Goal: Task Accomplishment & Management: Manage account settings

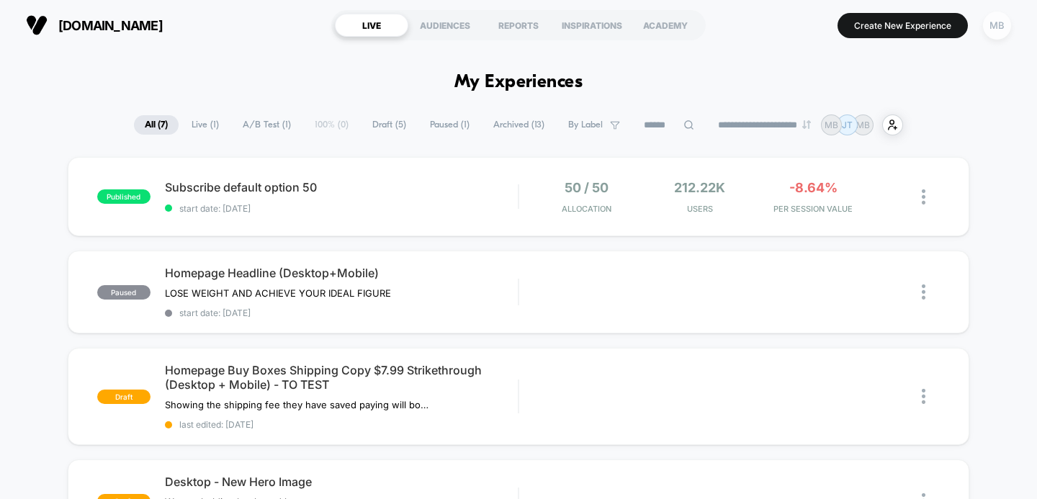
click at [996, 27] on div "MB" at bounding box center [997, 26] width 28 height 28
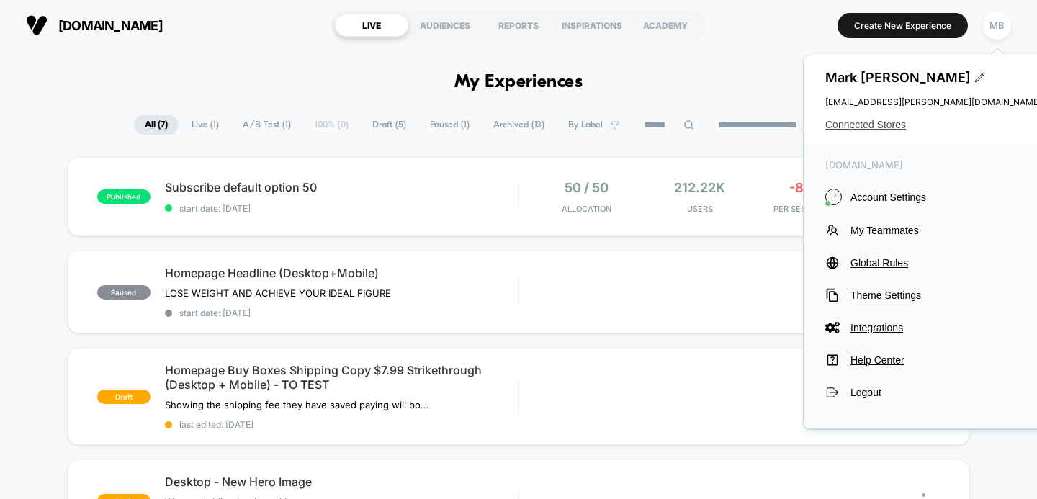
click at [865, 126] on span "Connected Stores" at bounding box center [933, 125] width 216 height 12
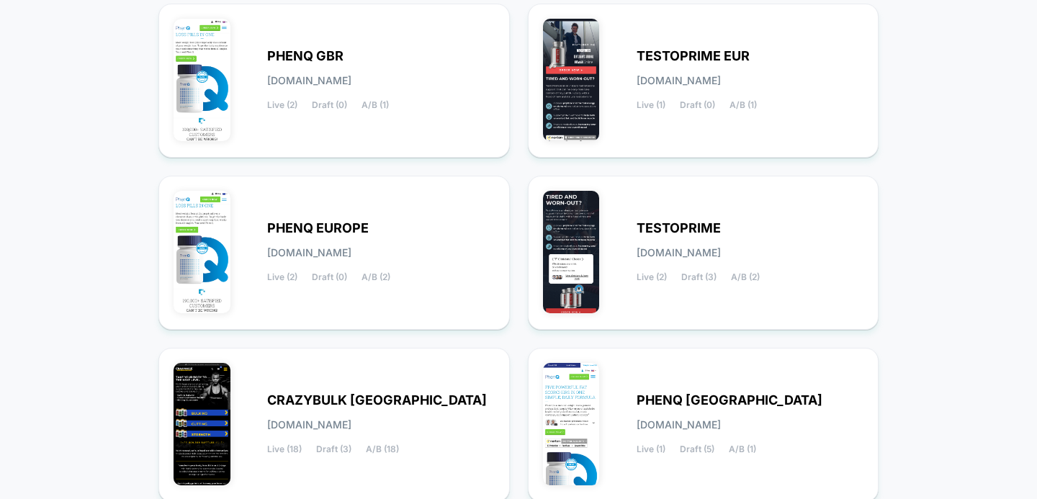
scroll to position [309, 0]
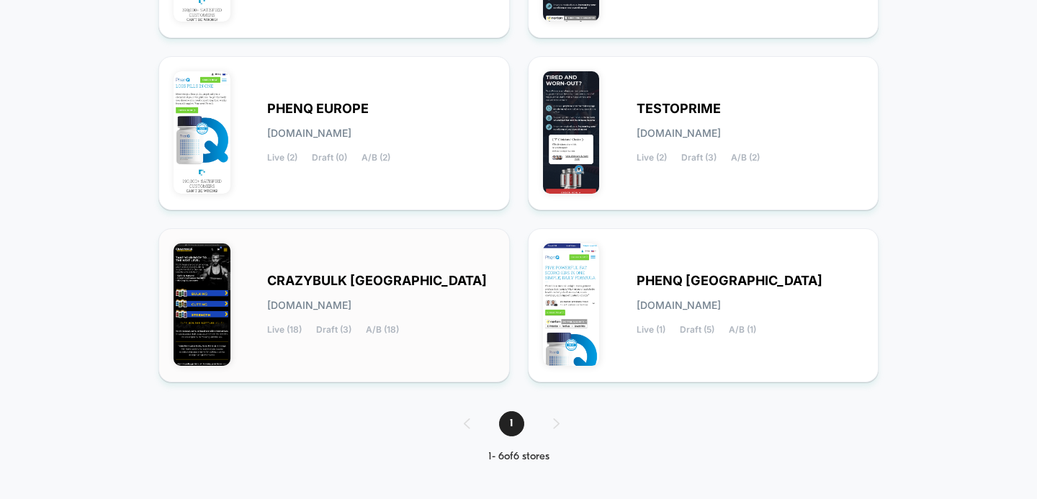
click at [356, 282] on span "CRAZYBULK [GEOGRAPHIC_DATA]" at bounding box center [377, 281] width 220 height 10
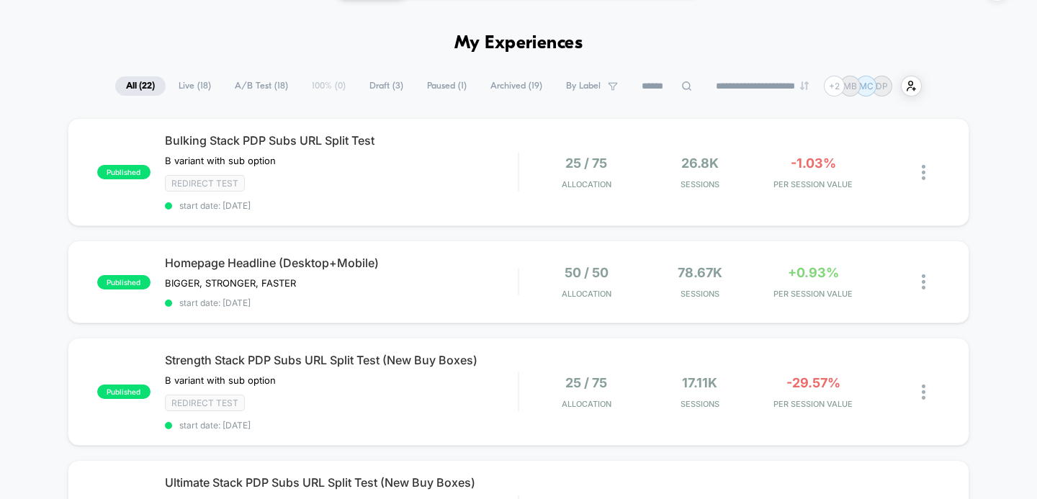
scroll to position [53, 0]
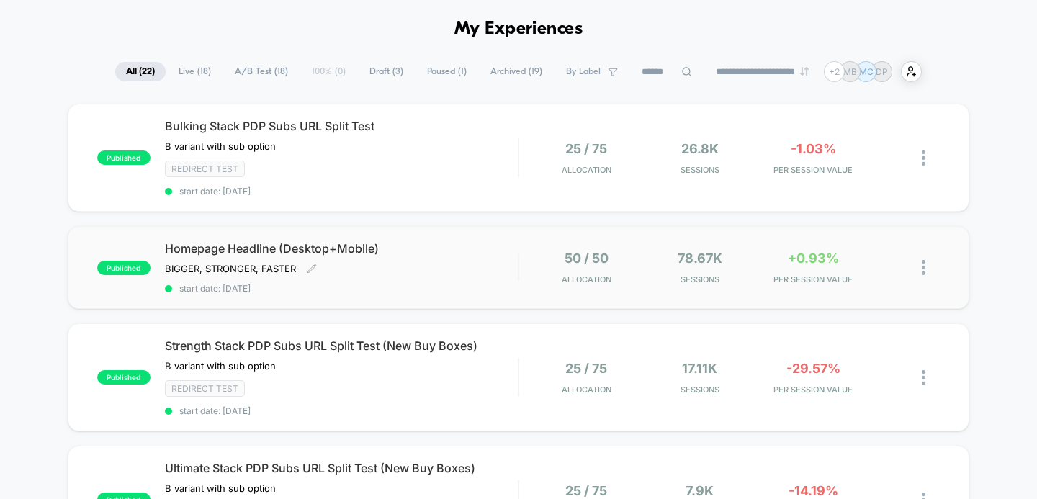
click at [351, 243] on span "Homepage Headline (Desktop+Mobile)" at bounding box center [342, 248] width 354 height 14
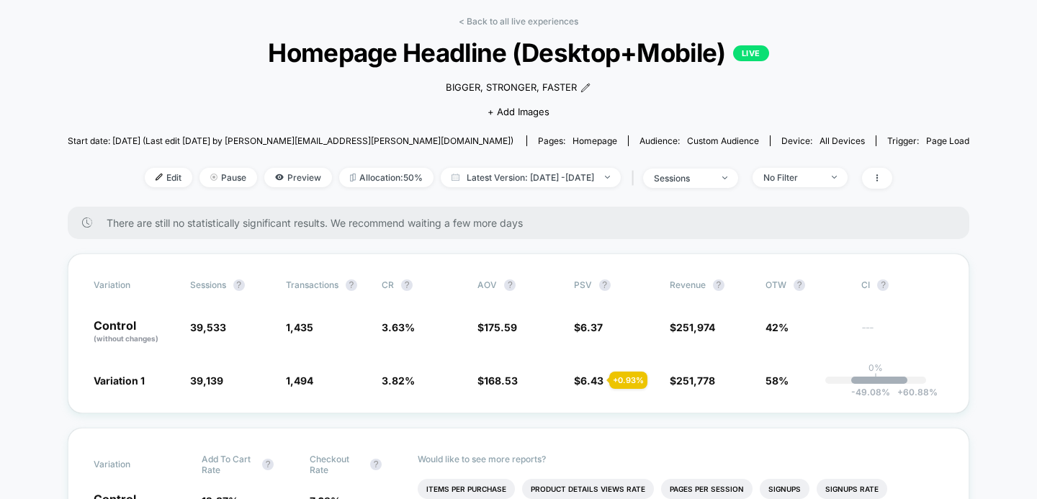
scroll to position [64, 0]
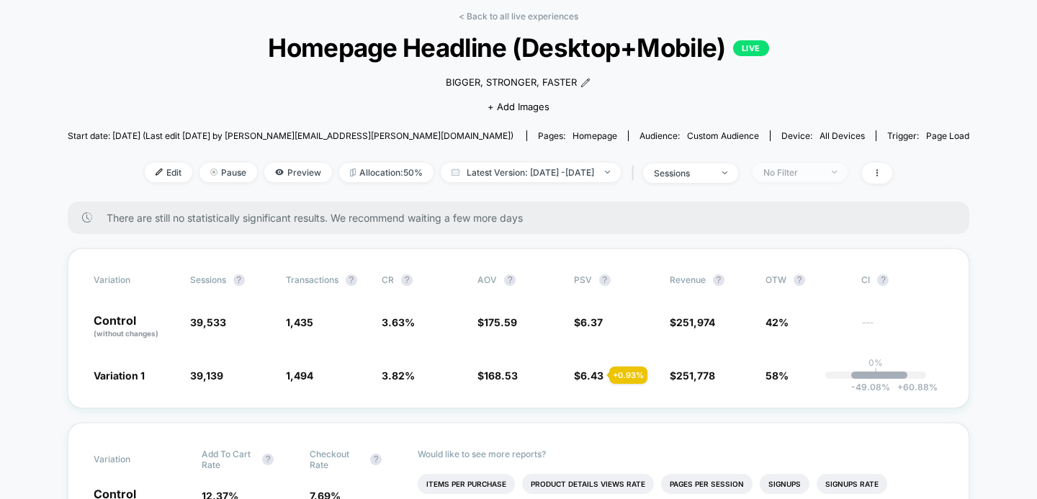
click at [821, 170] on div "No Filter" at bounding box center [792, 172] width 58 height 11
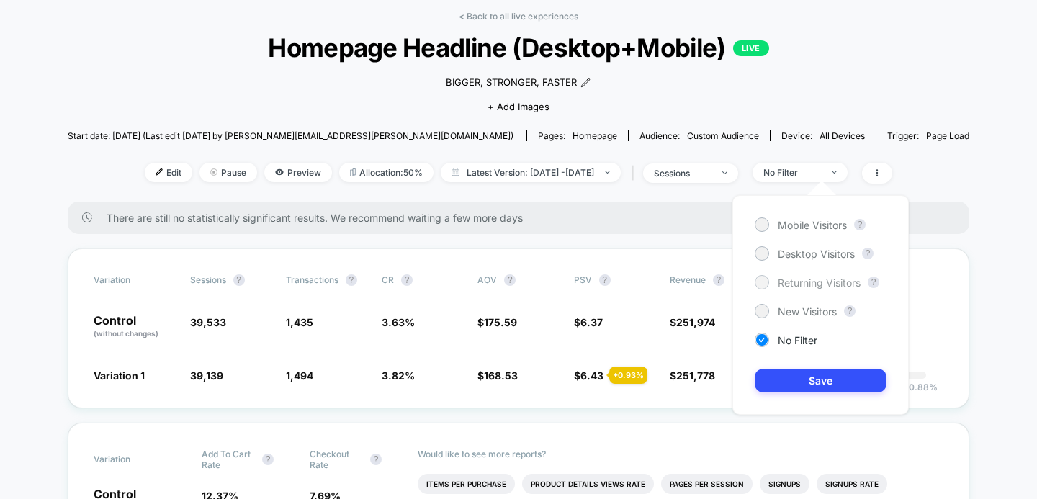
click at [760, 278] on div at bounding box center [761, 281] width 11 height 11
click at [807, 383] on button "Save" at bounding box center [821, 381] width 132 height 24
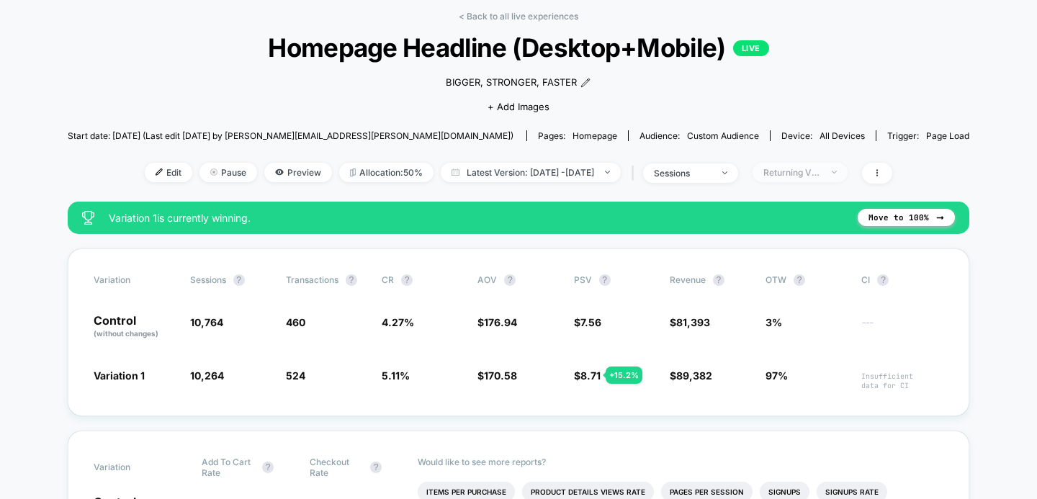
click at [847, 174] on span "Returning Visitors" at bounding box center [799, 172] width 95 height 19
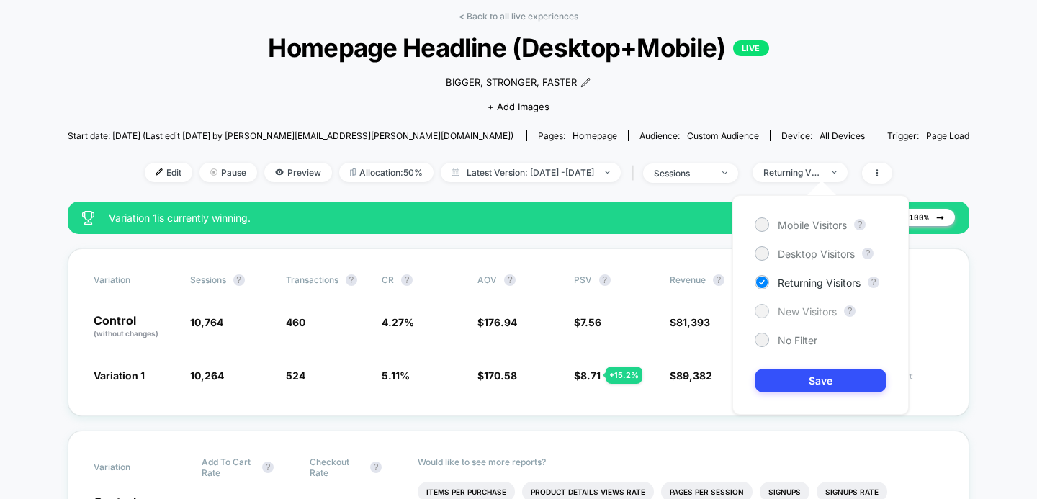
click at [765, 311] on div at bounding box center [761, 310] width 11 height 11
click at [815, 379] on button "Save" at bounding box center [821, 381] width 132 height 24
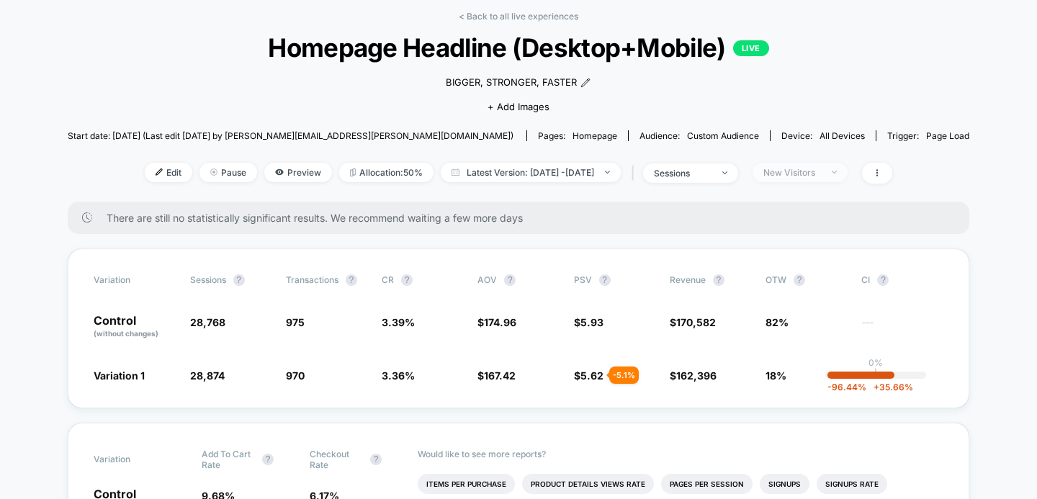
click at [847, 176] on span "New Visitors" at bounding box center [799, 172] width 95 height 19
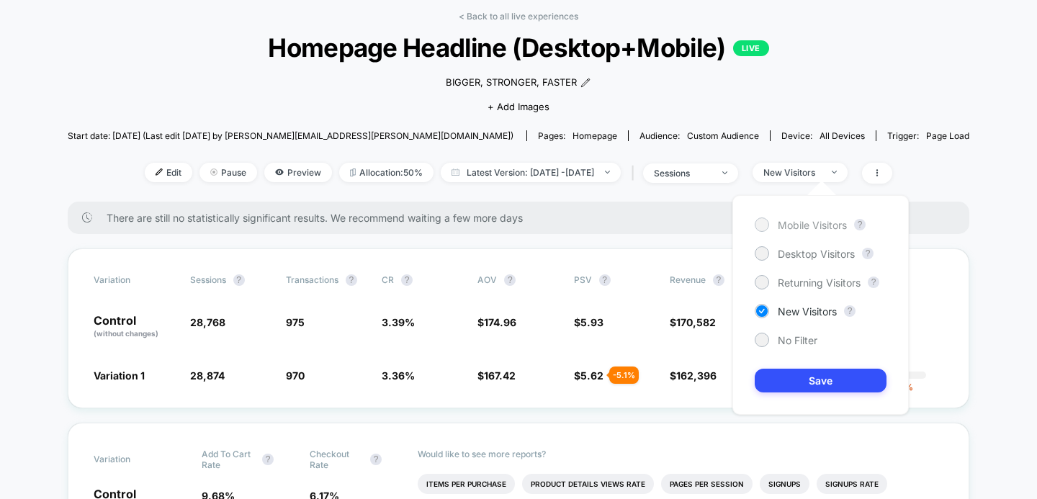
click at [803, 220] on span "Mobile Visitors" at bounding box center [812, 225] width 69 height 12
click at [814, 373] on button "Save" at bounding box center [821, 381] width 132 height 24
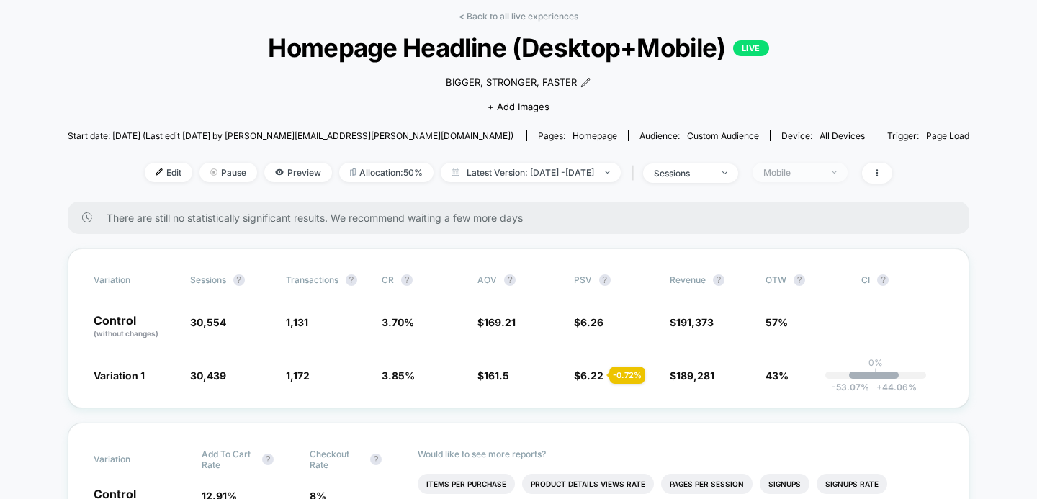
click at [827, 180] on span "Mobile" at bounding box center [799, 172] width 95 height 19
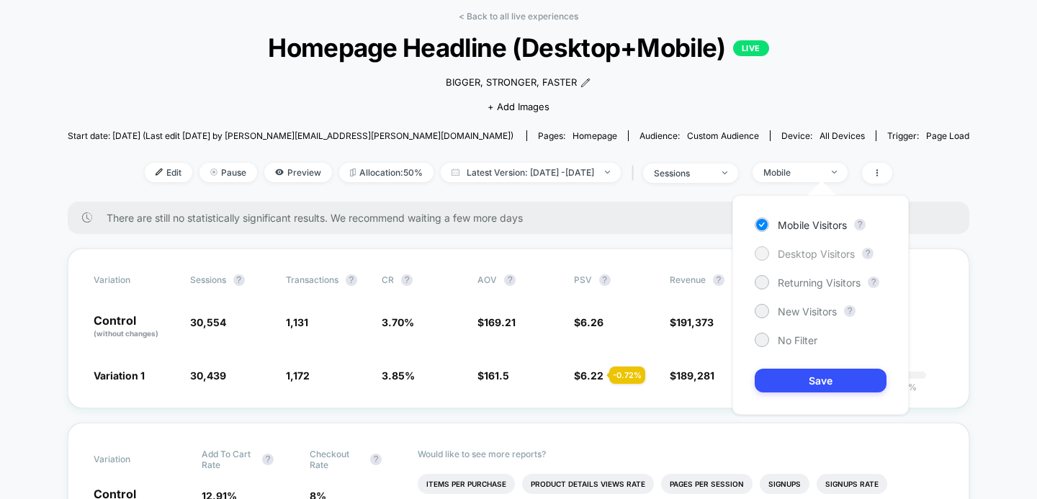
click at [788, 252] on span "Desktop Visitors" at bounding box center [816, 254] width 77 height 12
click at [805, 380] on button "Save" at bounding box center [821, 381] width 132 height 24
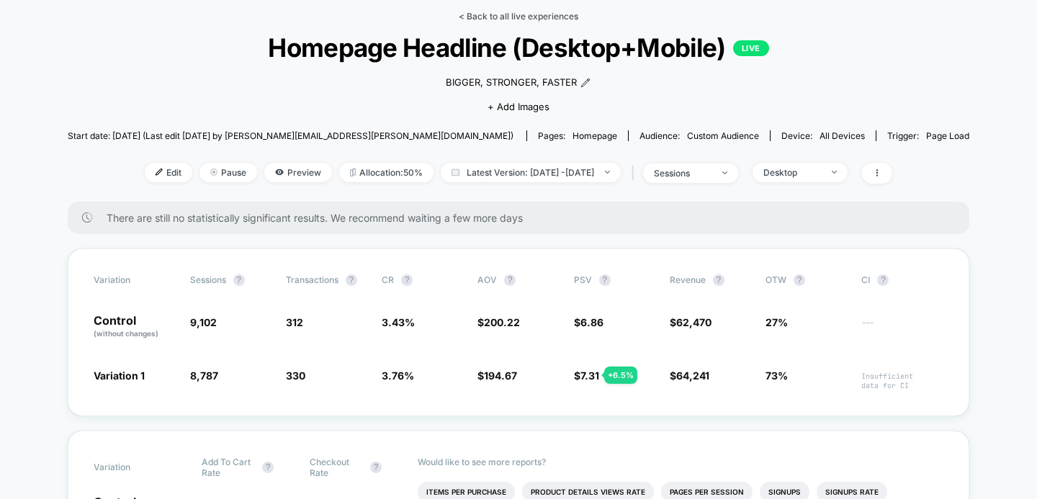
click at [524, 14] on link "< Back to all live experiences" at bounding box center [519, 16] width 120 height 11
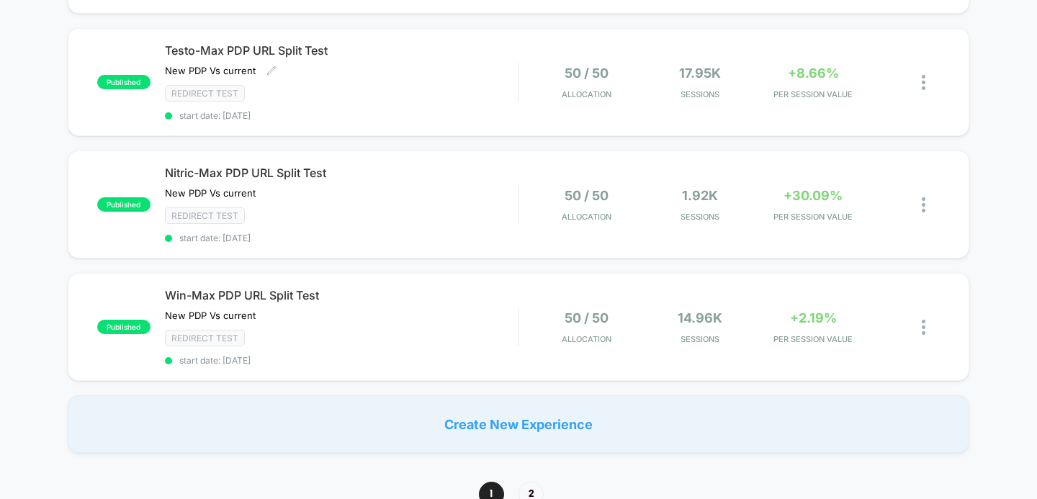
scroll to position [1210, 0]
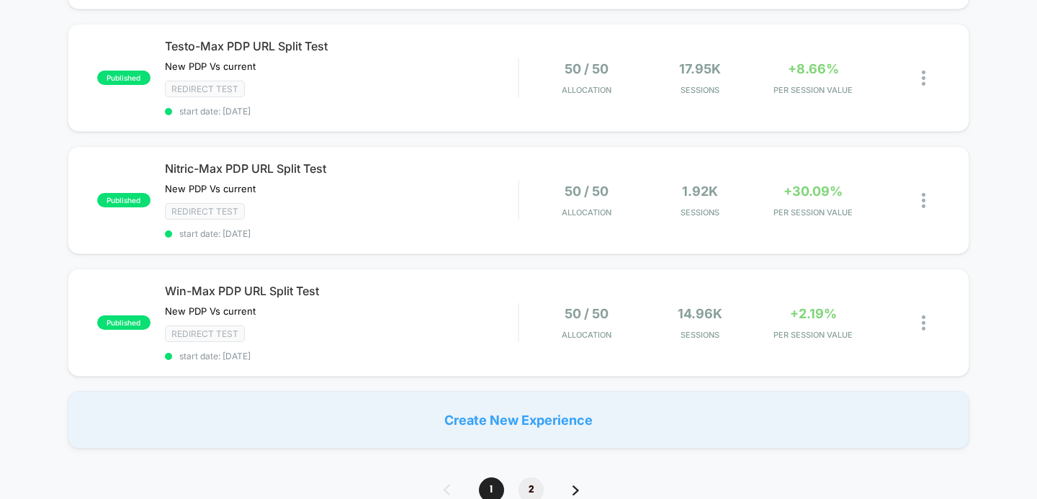
click at [530, 477] on span "2" at bounding box center [530, 489] width 25 height 25
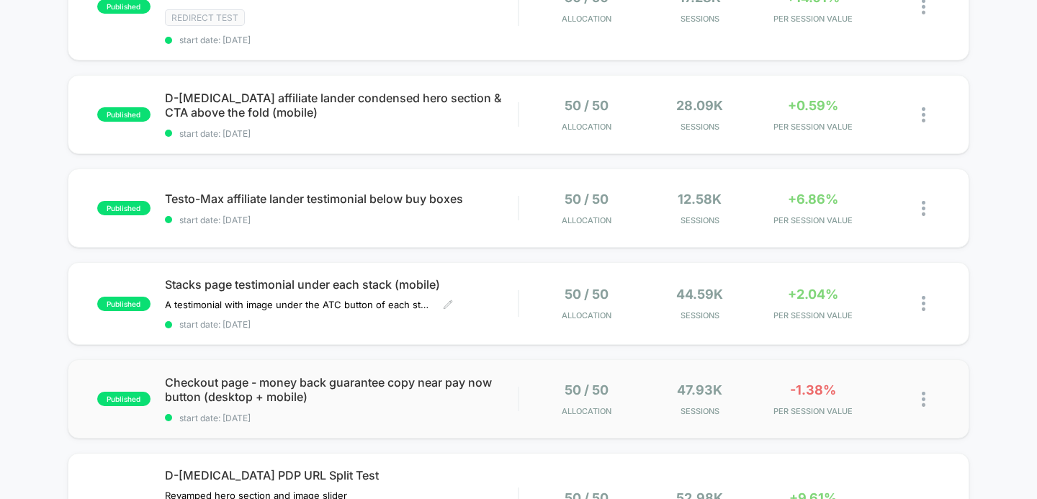
scroll to position [317, 0]
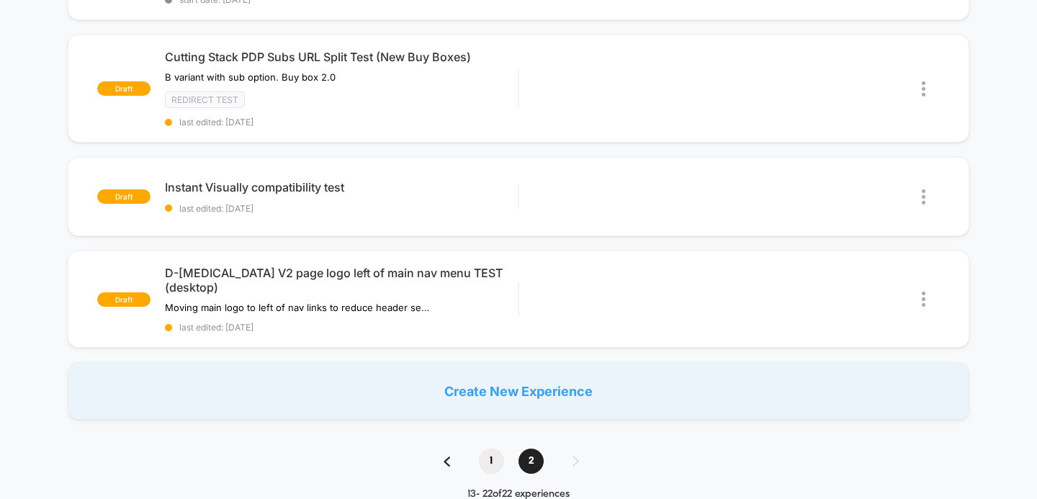
click at [490, 449] on span "1" at bounding box center [491, 461] width 25 height 25
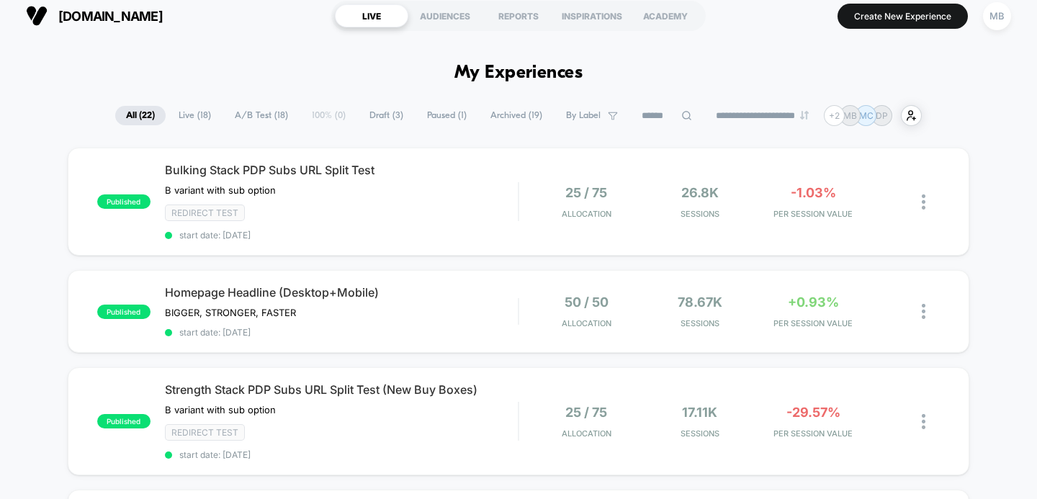
scroll to position [0, 0]
